Goal: Task Accomplishment & Management: Use online tool/utility

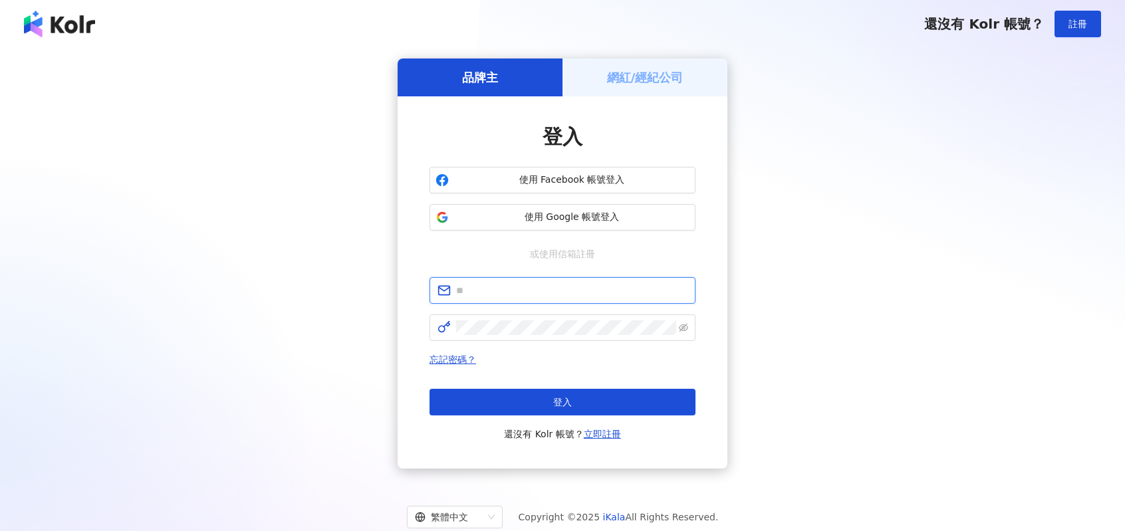
click at [553, 283] on input "text" at bounding box center [571, 290] width 231 height 15
type input "**********"
click at [544, 337] on span at bounding box center [562, 327] width 266 height 27
click button "登入" at bounding box center [562, 402] width 266 height 27
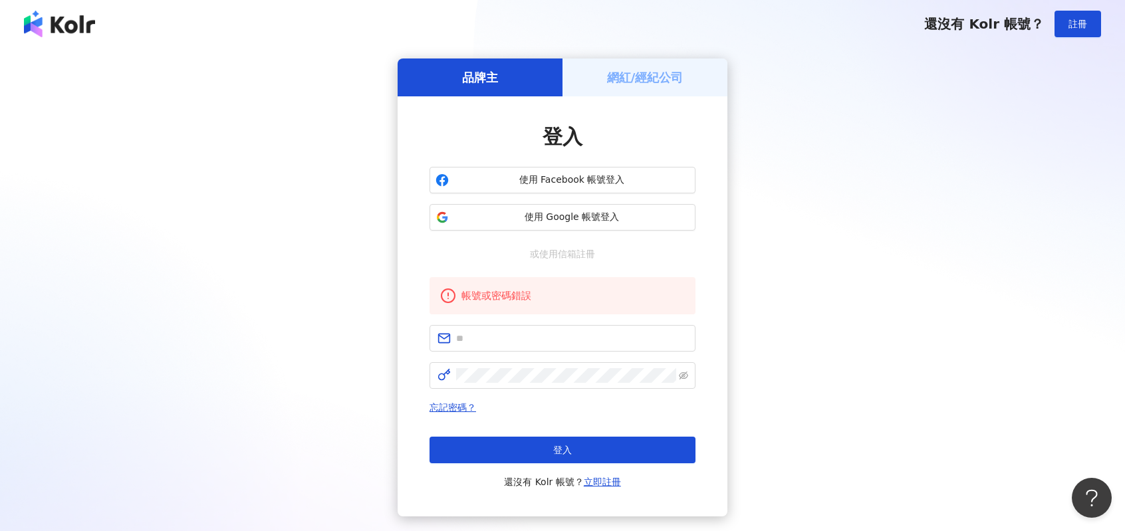
click at [577, 354] on form at bounding box center [562, 357] width 266 height 64
click at [580, 343] on input "text" at bounding box center [571, 338] width 231 height 15
type input "**********"
click button "登入" at bounding box center [562, 450] width 266 height 27
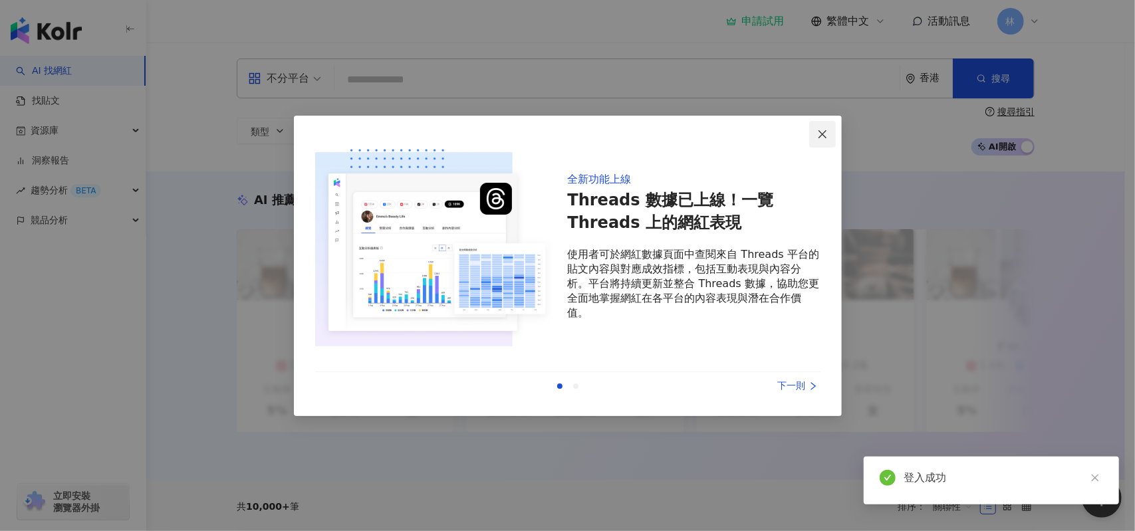
click at [830, 126] on button "Close" at bounding box center [822, 134] width 27 height 27
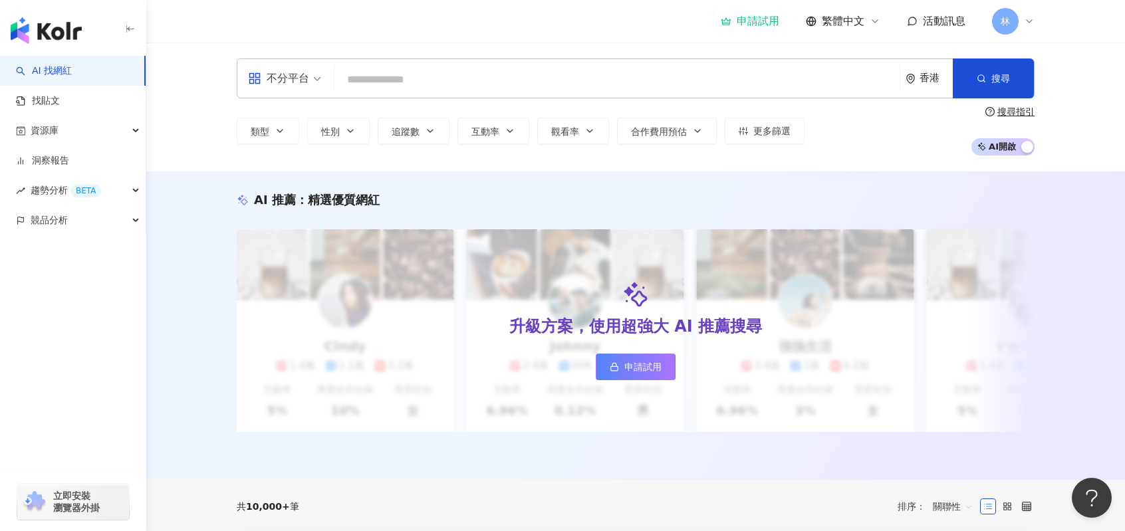
click at [725, 18] on icon at bounding box center [726, 21] width 11 height 11
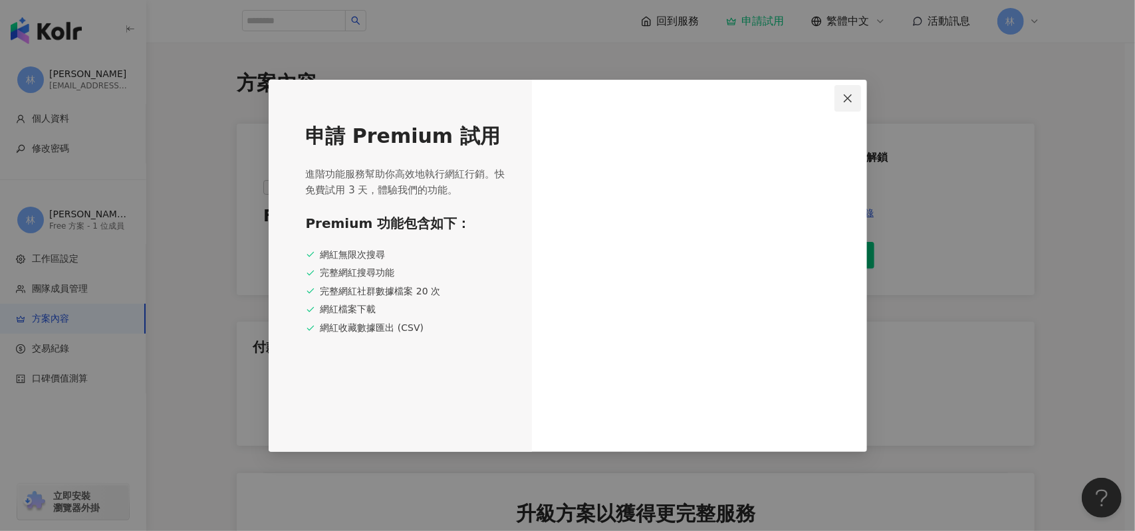
click at [852, 92] on button "Close" at bounding box center [847, 98] width 27 height 27
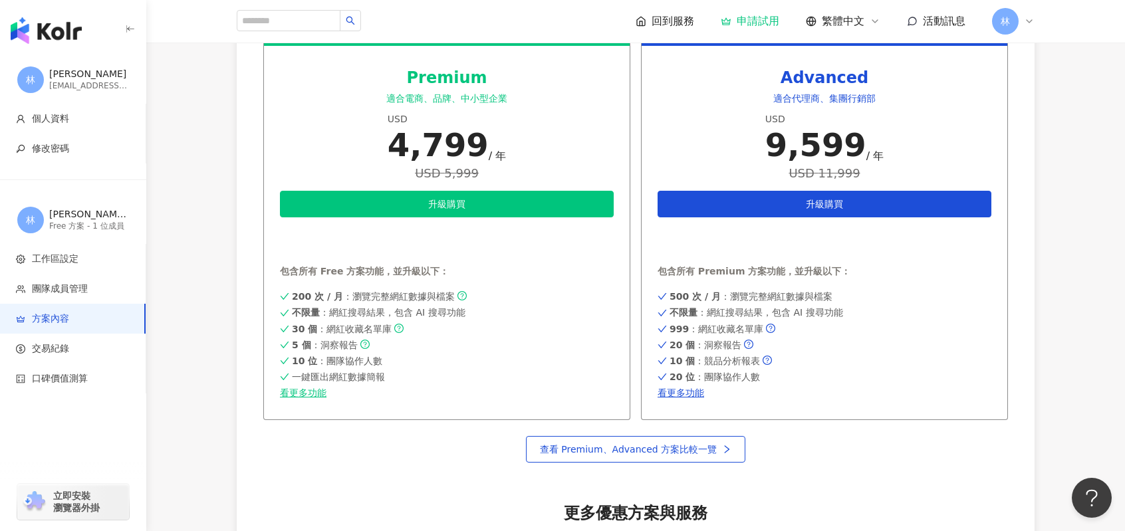
scroll to position [665, 0]
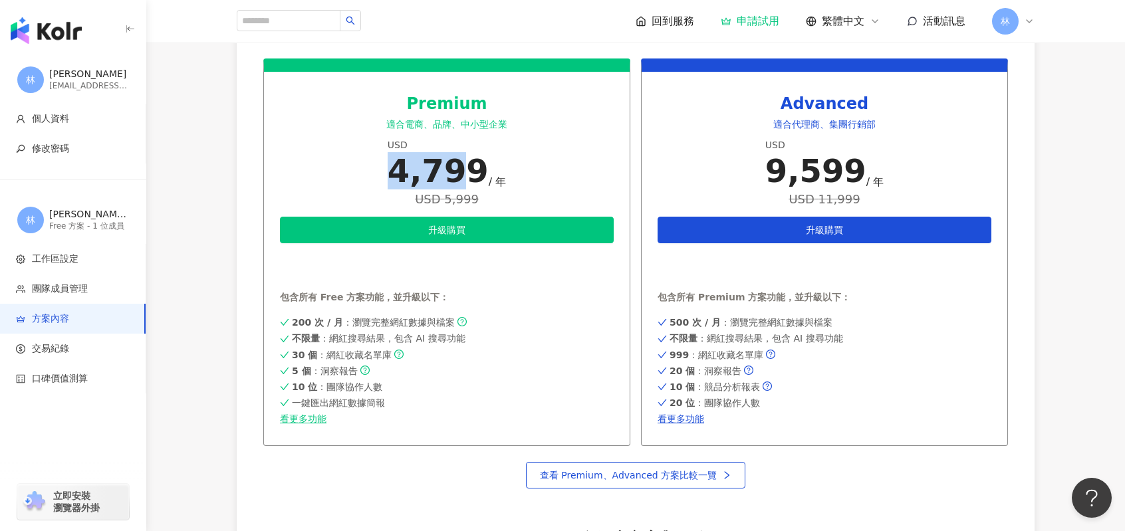
drag, startPoint x: 405, startPoint y: 177, endPoint x: 470, endPoint y: 179, distance: 65.2
click at [470, 179] on div "4,799" at bounding box center [438, 170] width 101 height 37
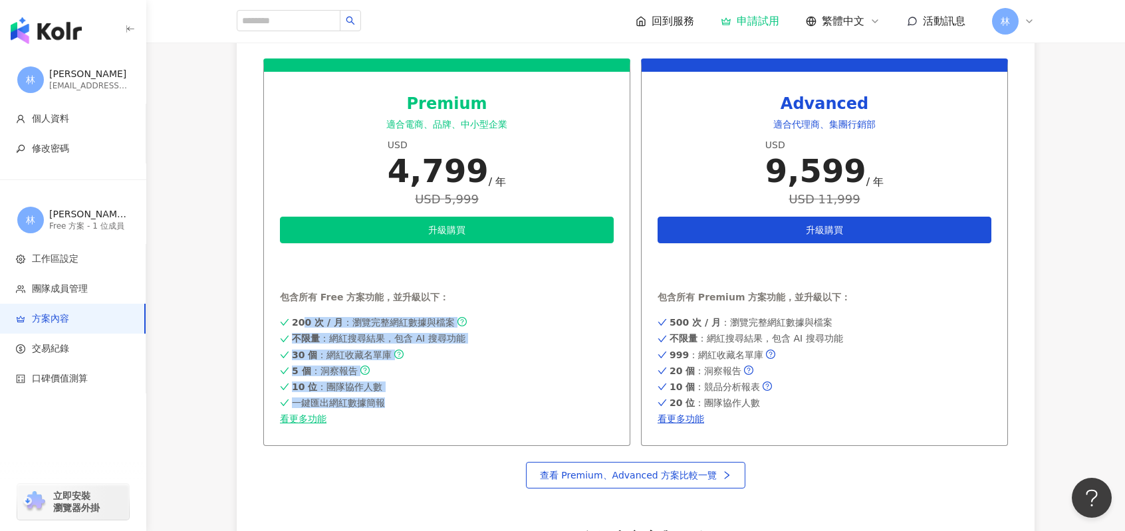
drag, startPoint x: 416, startPoint y: 401, endPoint x: 295, endPoint y: 322, distance: 144.2
click at [295, 322] on div "200 次 / 月 ：瀏覽完整網紅數據與檔案 不限量 ：網紅搜尋結果，包含 AI 搜尋功能 30 個 ：網紅收藏名單庫 5 個 ：洞察報告 10 位 ：團隊協…" at bounding box center [447, 369] width 334 height 110
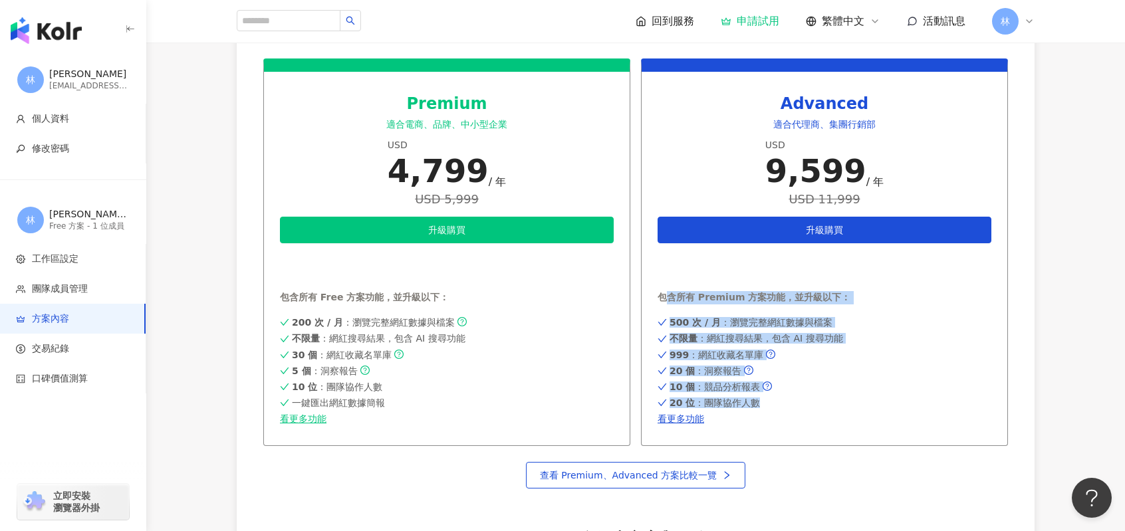
drag, startPoint x: 790, startPoint y: 400, endPoint x: 651, endPoint y: 297, distance: 172.4
click at [665, 296] on div "Advanced 適合代理商、集團行銷部 USD 9,599 / 年 USD 11,999 升級購買 申請試用 包含所有 Premium 方案功能，並升級以下…" at bounding box center [824, 252] width 367 height 388
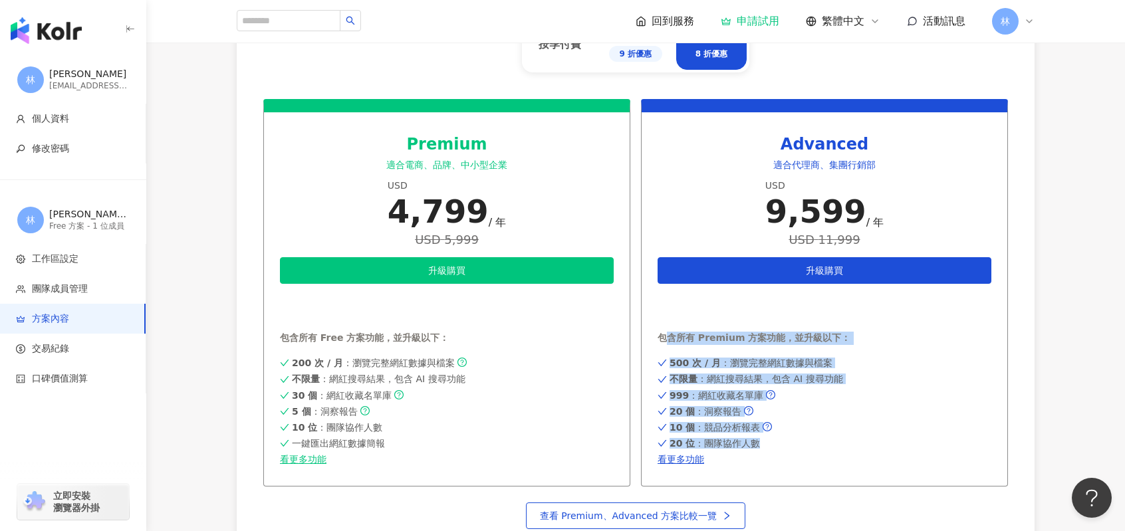
scroll to position [604, 0]
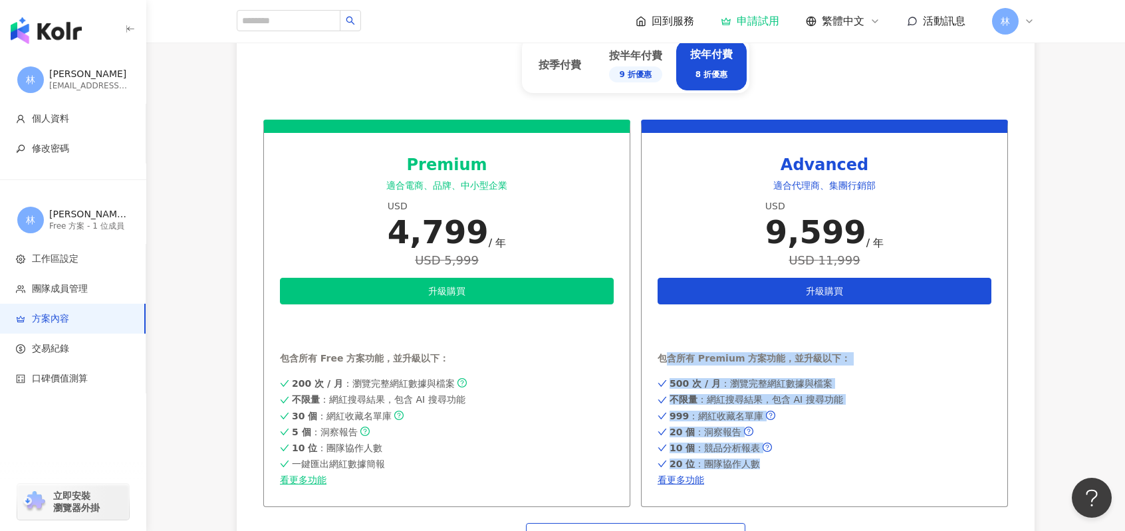
click at [45, 36] on img "button" at bounding box center [46, 30] width 71 height 27
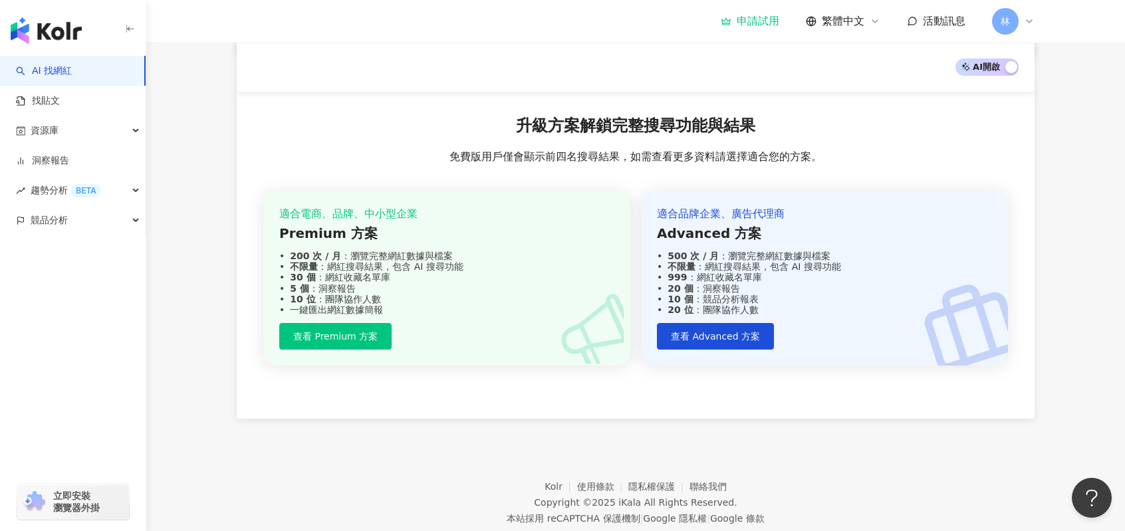
scroll to position [1333, 0]
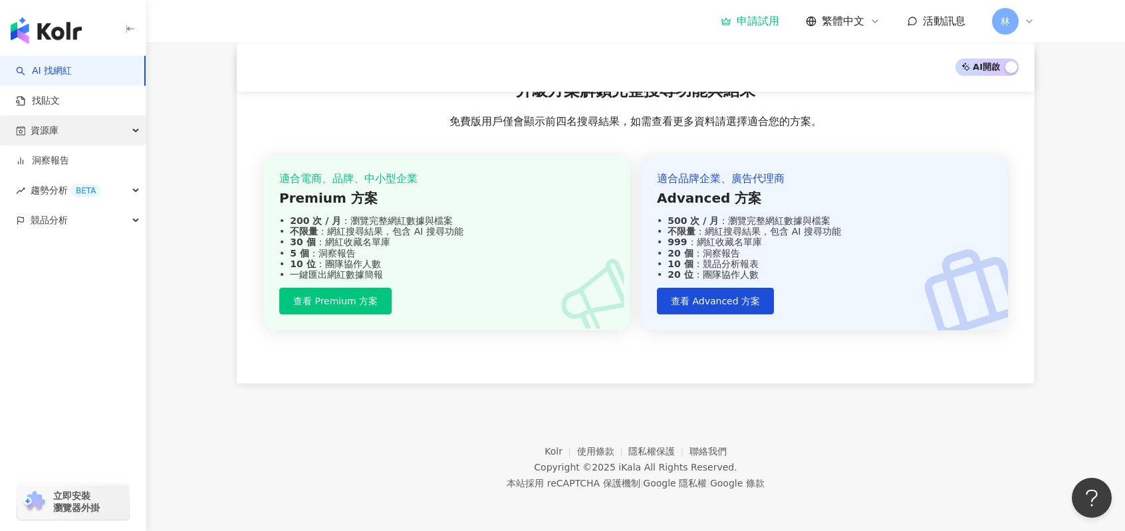
click at [47, 124] on span "資源庫" at bounding box center [45, 131] width 28 height 30
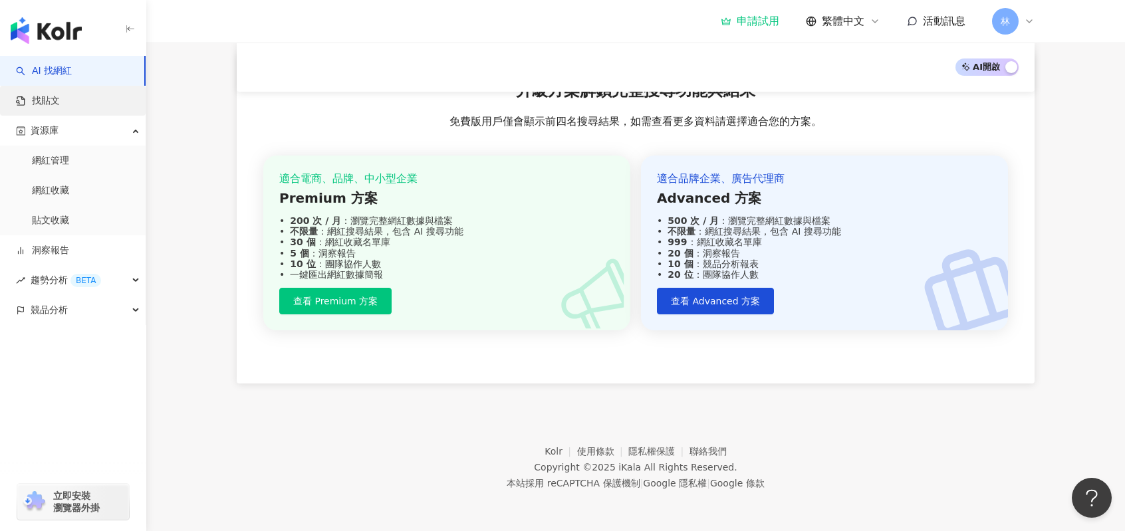
click at [60, 108] on link "找貼文" at bounding box center [38, 100] width 44 height 13
